Goal: Transaction & Acquisition: Download file/media

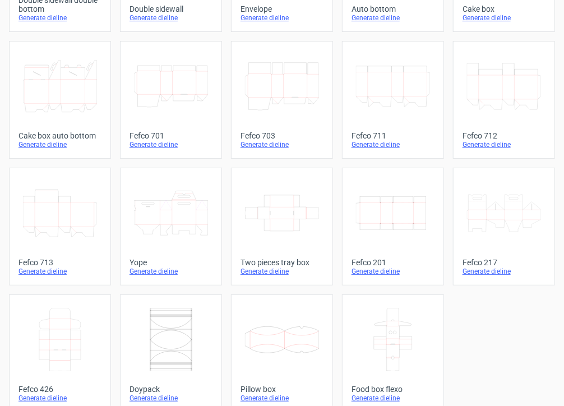
scroll to position [312, 0]
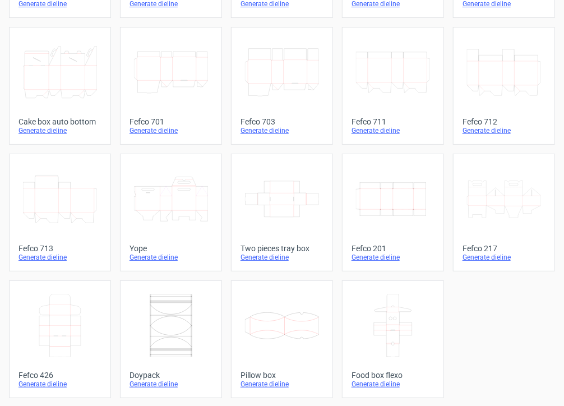
click at [363, 257] on div "Generate dieline" at bounding box center [393, 257] width 83 height 9
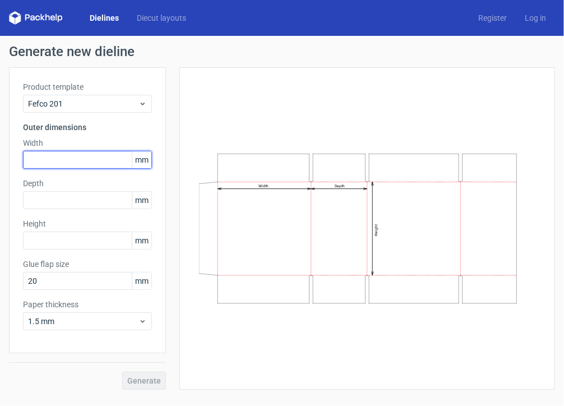
click at [66, 160] on input "text" at bounding box center [87, 160] width 129 height 18
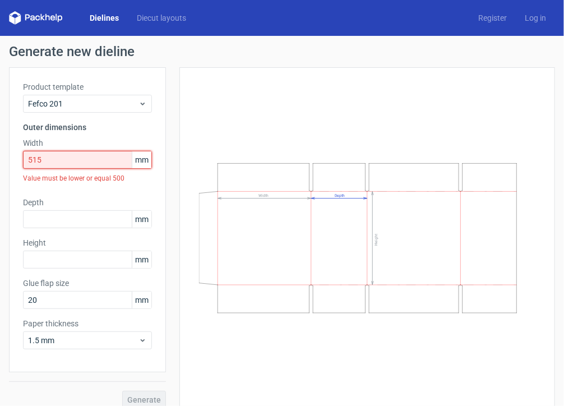
click at [66, 158] on input "515" at bounding box center [87, 160] width 129 height 18
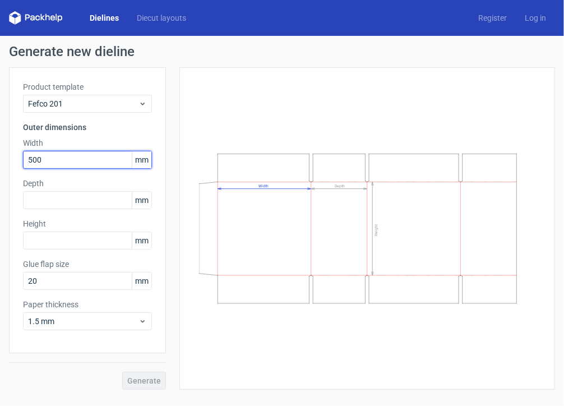
type input "500"
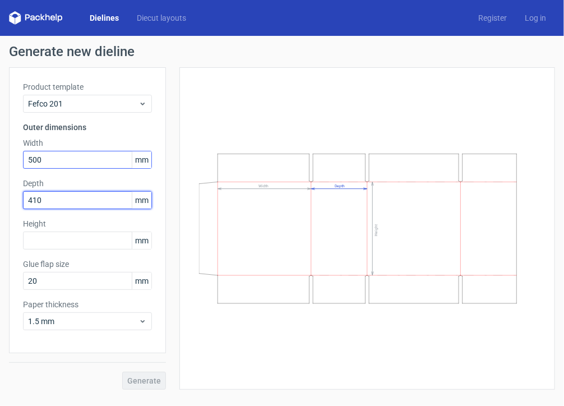
type input "410"
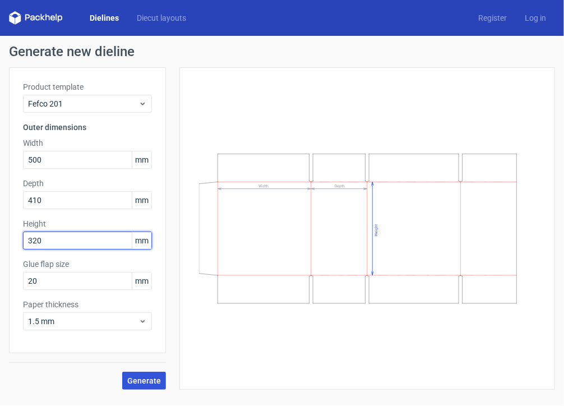
type input "320"
click at [145, 383] on span "Generate" at bounding box center [144, 381] width 34 height 8
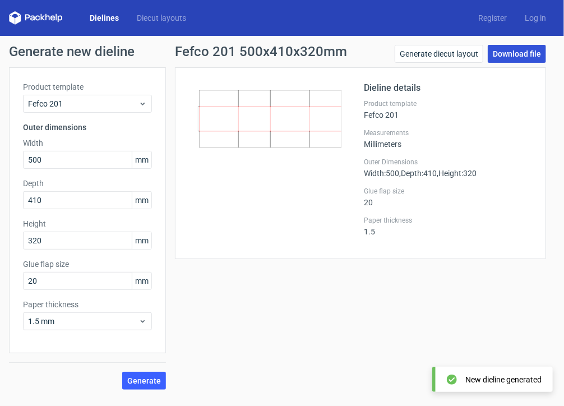
click at [509, 51] on link "Download file" at bounding box center [517, 54] width 58 height 18
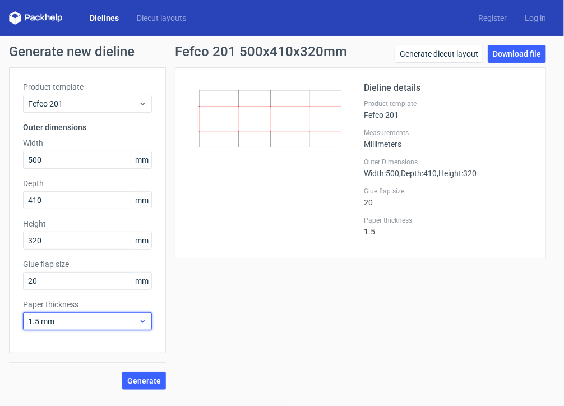
click at [144, 322] on icon at bounding box center [143, 321] width 8 height 9
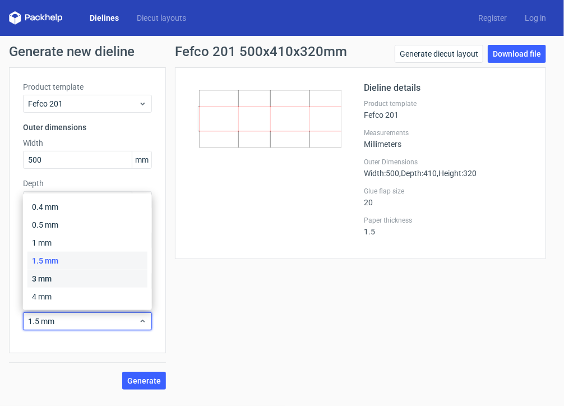
click at [90, 279] on div "3 mm" at bounding box center [87, 279] width 120 height 18
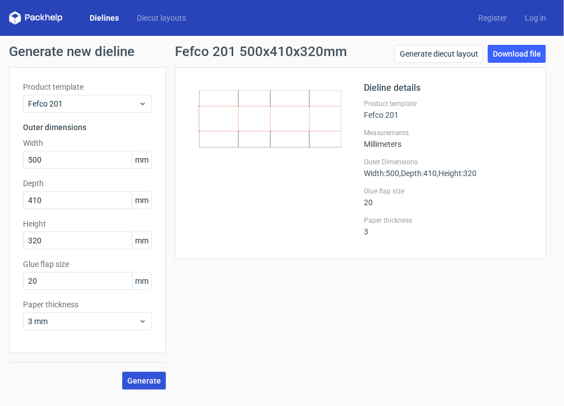
click at [146, 378] on span "Generate" at bounding box center [144, 381] width 34 height 8
click at [515, 54] on link "Download file" at bounding box center [517, 54] width 58 height 18
